Goal: Information Seeking & Learning: Learn about a topic

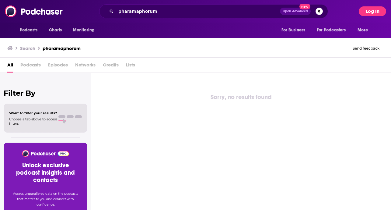
click at [378, 13] on button "Log In" at bounding box center [372, 11] width 27 height 10
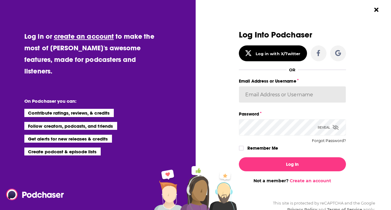
type input "[PERSON_NAME][EMAIL_ADDRESS][PERSON_NAME][DOMAIN_NAME]"
click at [270, 148] on label "Remember Me" at bounding box center [262, 148] width 31 height 8
click at [243, 151] on input "rememberMe" at bounding box center [241, 151] width 4 height 0
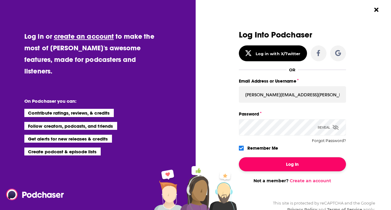
click at [273, 164] on button "Log In" at bounding box center [292, 164] width 107 height 14
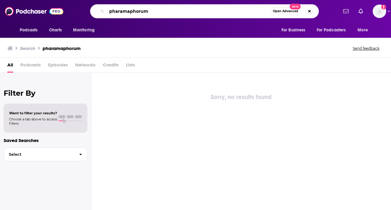
click at [153, 11] on input "pharamaphorum" at bounding box center [188, 11] width 163 height 10
type input "On brand"
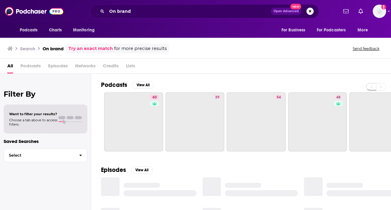
scroll to position [1, 1]
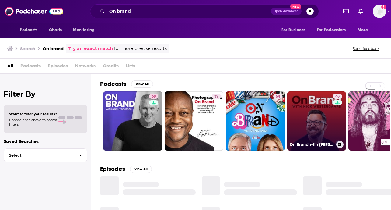
click at [322, 130] on link "48 On Brand with [PERSON_NAME]" at bounding box center [316, 120] width 59 height 59
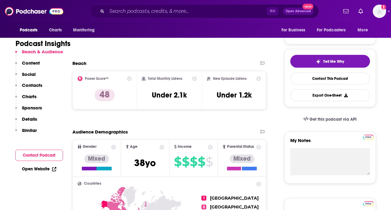
scroll to position [117, 0]
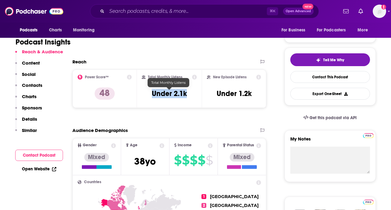
drag, startPoint x: 187, startPoint y: 93, endPoint x: 151, endPoint y: 93, distance: 36.2
click at [151, 93] on div "Total Monthly Listens Under 2.1k" at bounding box center [169, 89] width 55 height 28
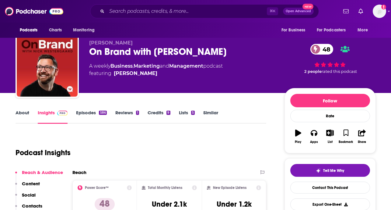
scroll to position [7, 0]
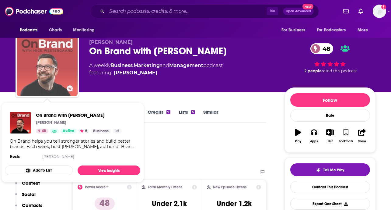
click at [48, 70] on img "On Brand with Nick Westergaard" at bounding box center [47, 65] width 61 height 61
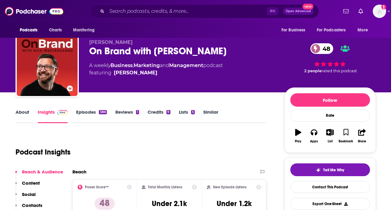
click at [96, 111] on link "Episodes 586" at bounding box center [91, 116] width 30 height 14
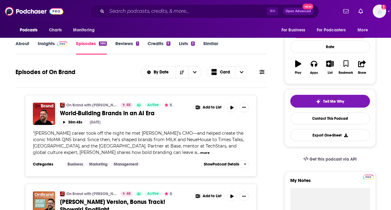
scroll to position [76, 0]
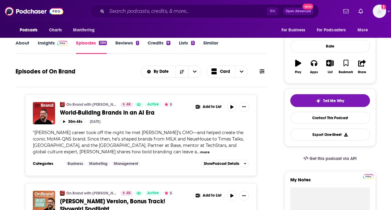
click at [200, 151] on button "more" at bounding box center [204, 151] width 9 height 5
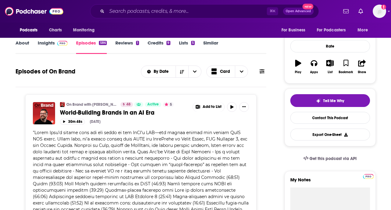
scroll to position [79, 0]
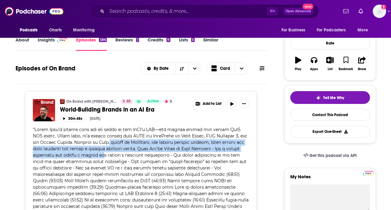
drag, startPoint x: 119, startPoint y: 144, endPoint x: 118, endPoint y: 152, distance: 8.6
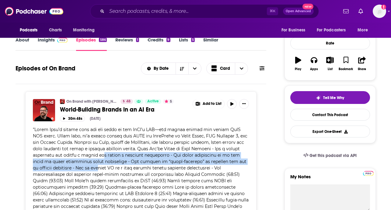
drag, startPoint x: 118, startPoint y: 152, endPoint x: 115, endPoint y: 170, distance: 17.7
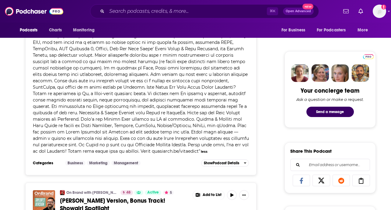
scroll to position [258, 0]
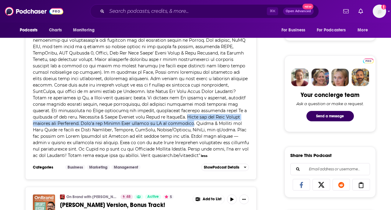
drag, startPoint x: 153, startPoint y: 118, endPoint x: 164, endPoint y: 125, distance: 12.8
click at [164, 125] on span at bounding box center [141, 53] width 216 height 210
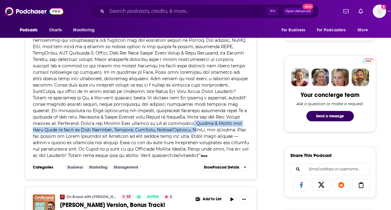
drag, startPoint x: 164, startPoint y: 125, endPoint x: 164, endPoint y: 134, distance: 8.5
click at [164, 133] on div "" " less" at bounding box center [141, 53] width 216 height 211
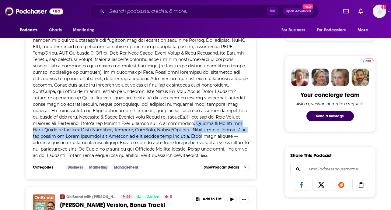
click at [164, 134] on span at bounding box center [141, 53] width 216 height 210
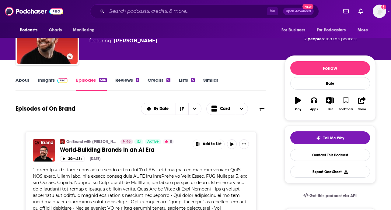
scroll to position [0, 0]
